Goal: Information Seeking & Learning: Learn about a topic

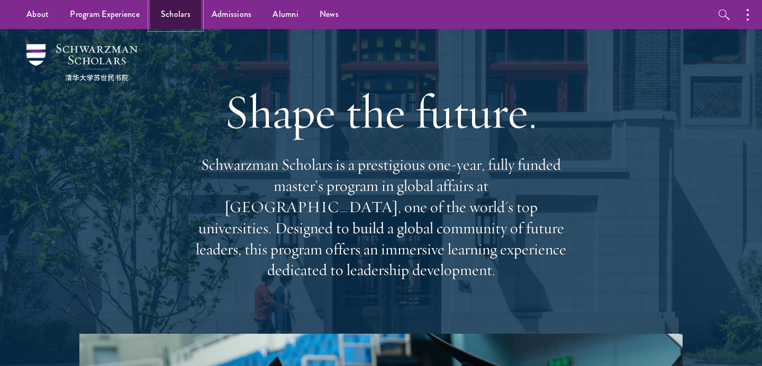
click at [167, 17] on link "Scholars" at bounding box center [175, 14] width 51 height 29
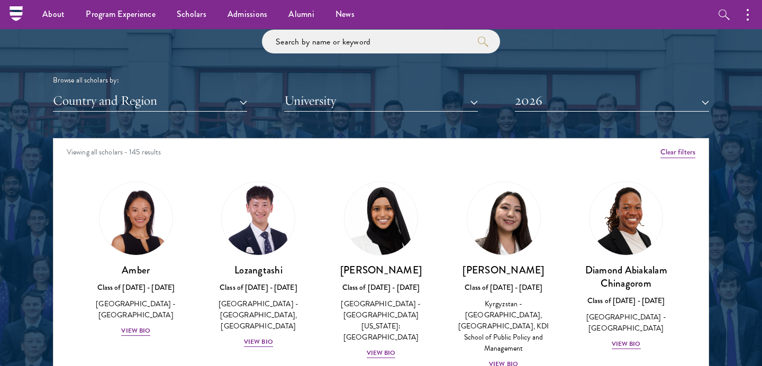
scroll to position [1254, 0]
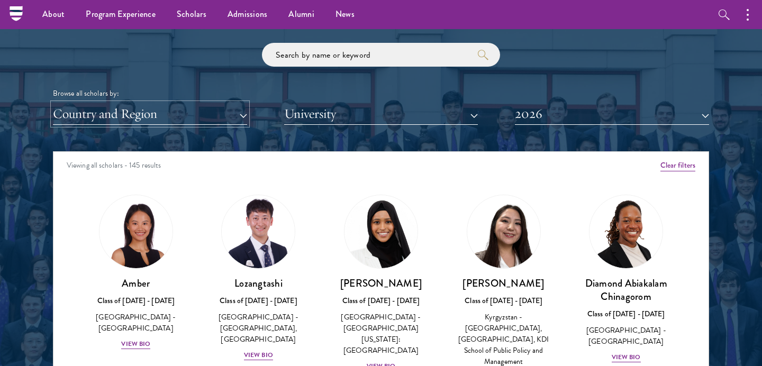
click at [245, 112] on button "Country and Region" at bounding box center [150, 114] width 194 height 22
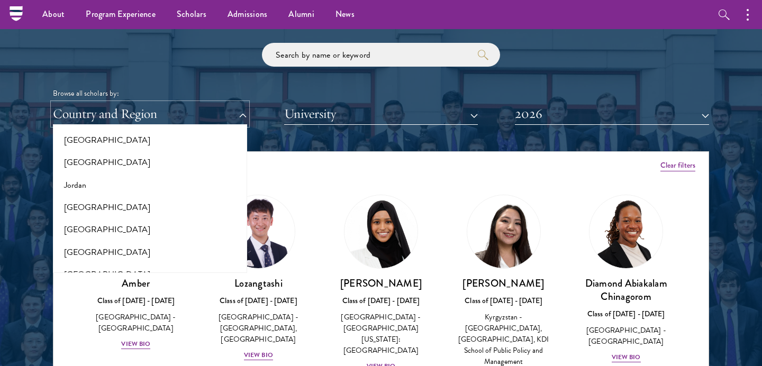
scroll to position [969, 0]
click at [85, 186] on button "Jordan" at bounding box center [150, 186] width 188 height 22
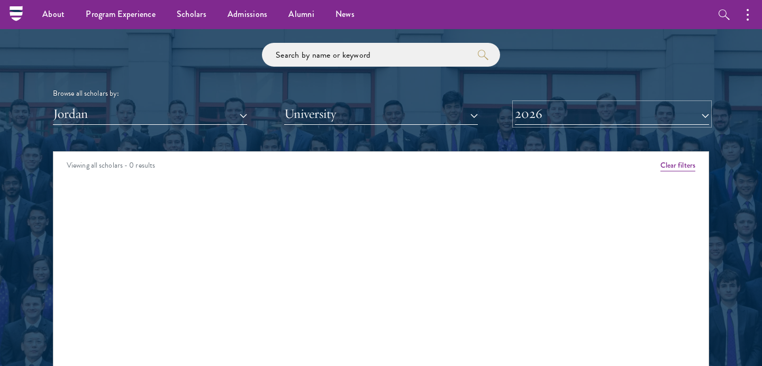
click at [572, 115] on button "2026" at bounding box center [612, 114] width 194 height 22
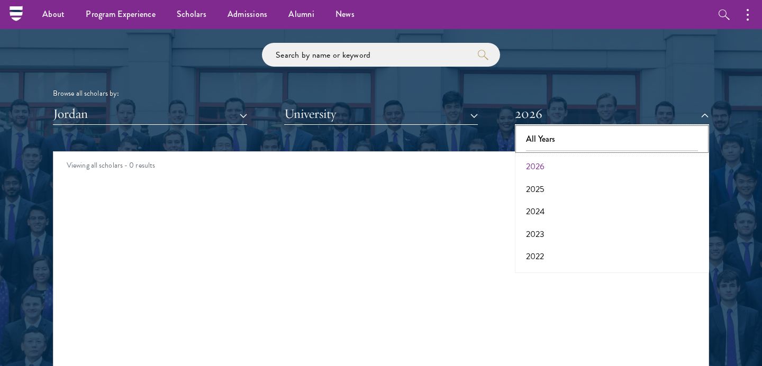
click at [563, 141] on button "All Years" at bounding box center [612, 139] width 188 height 22
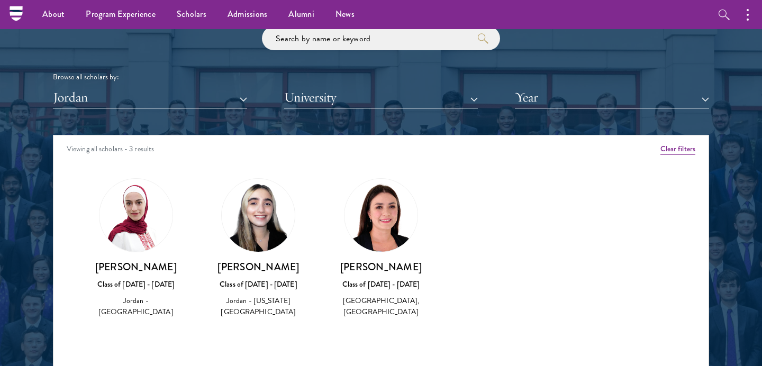
scroll to position [1277, 0]
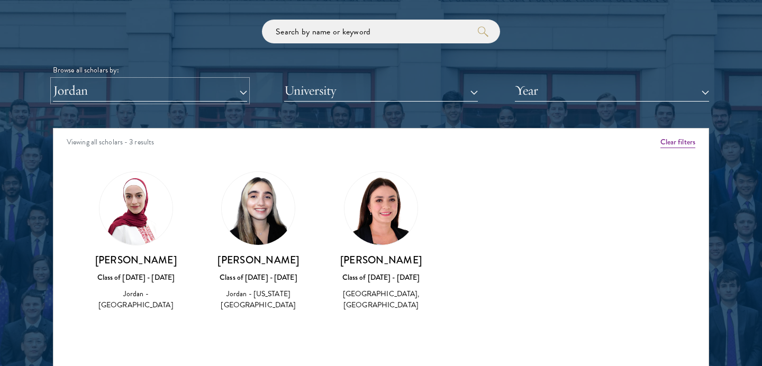
click at [243, 91] on button "Jordan" at bounding box center [150, 91] width 194 height 22
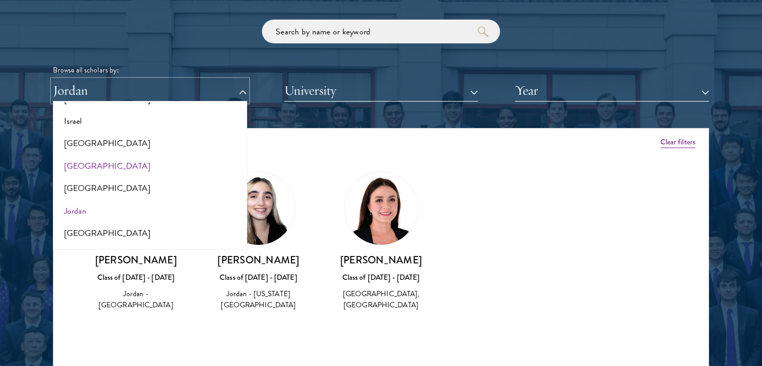
scroll to position [918, 0]
click at [152, 127] on button "Israel" at bounding box center [150, 123] width 188 height 22
